Goal: Information Seeking & Learning: Understand process/instructions

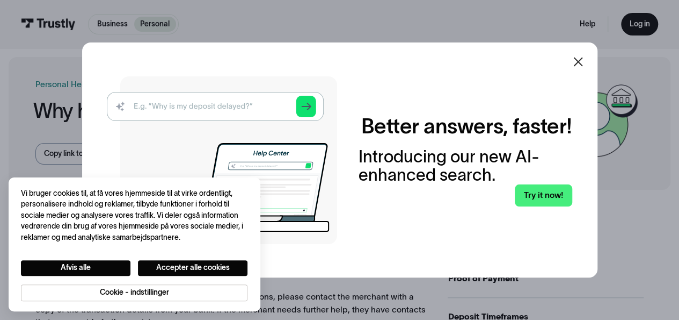
click at [582, 61] on icon at bounding box center [578, 61] width 9 height 9
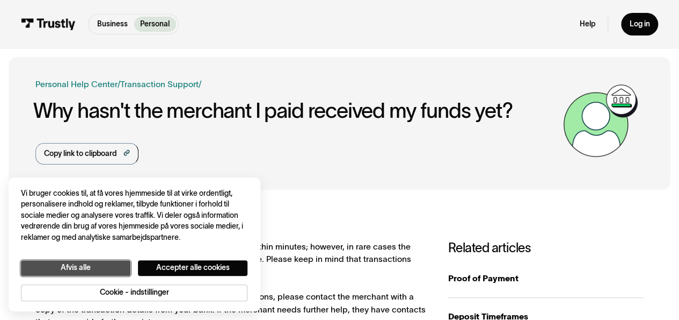
click at [65, 269] on button "Afvis alle" at bounding box center [76, 268] width 110 height 16
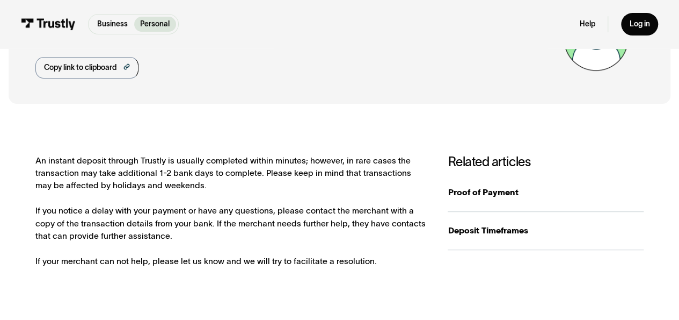
scroll to position [64, 0]
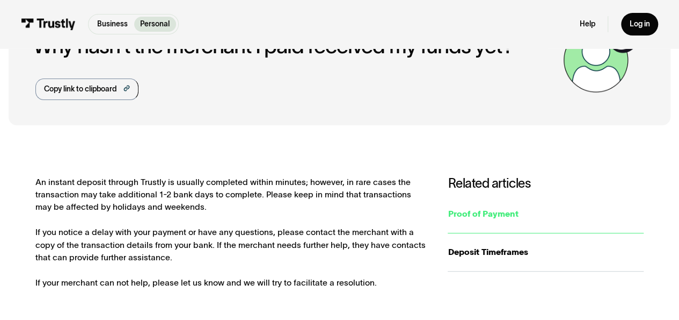
click at [476, 210] on div "Proof of Payment" at bounding box center [546, 213] width 196 height 12
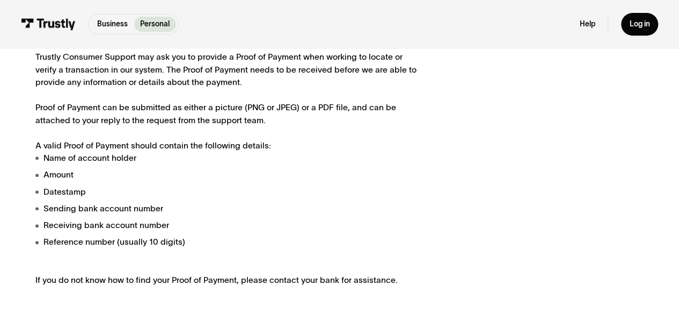
scroll to position [236, 0]
